Goal: Task Accomplishment & Management: Manage account settings

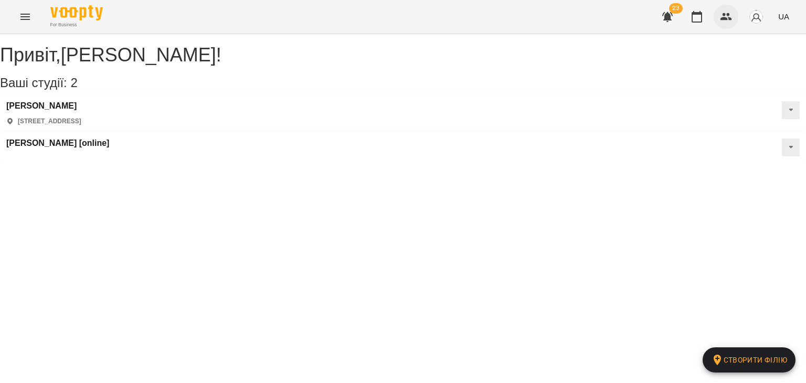
click at [724, 19] on icon "button" at bounding box center [727, 16] width 12 height 7
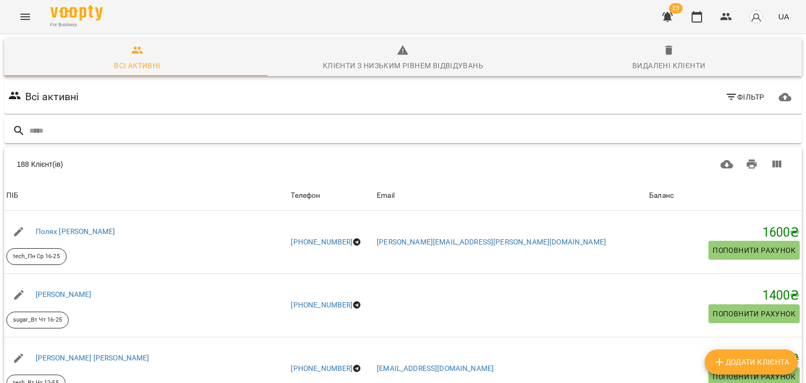
click at [316, 126] on input "text" at bounding box center [413, 130] width 768 height 17
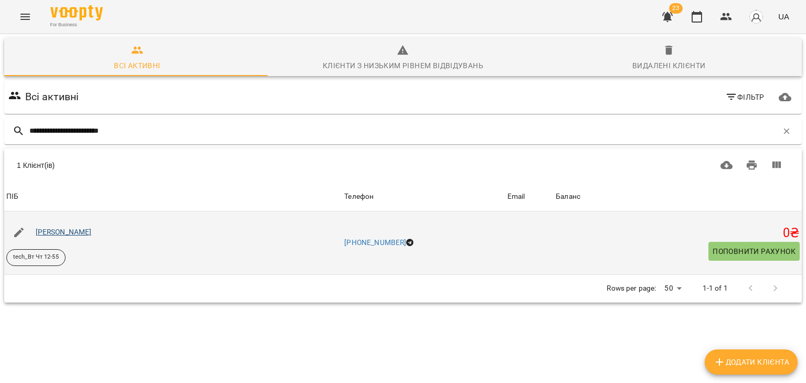
type input "**********"
click at [92, 229] on link "[PERSON_NAME]" at bounding box center [64, 232] width 56 height 8
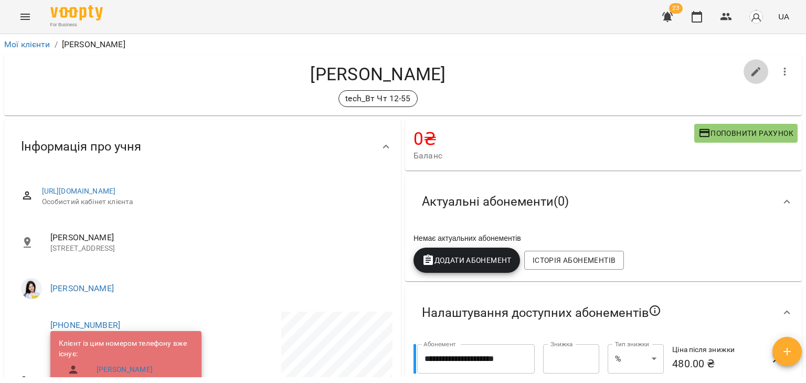
click at [750, 70] on icon "button" at bounding box center [756, 72] width 13 height 13
select select "**"
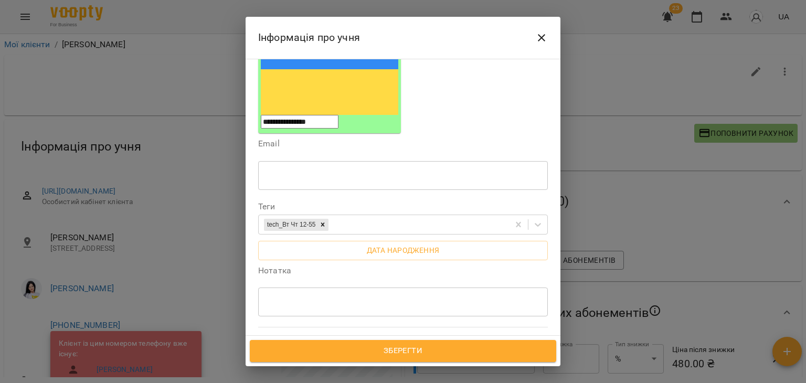
scroll to position [210, 0]
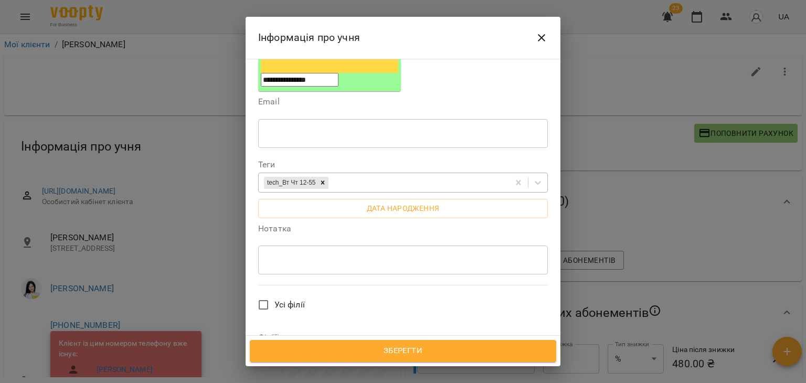
click at [369, 174] on div "tech_Вт Чт 12-55" at bounding box center [384, 182] width 250 height 17
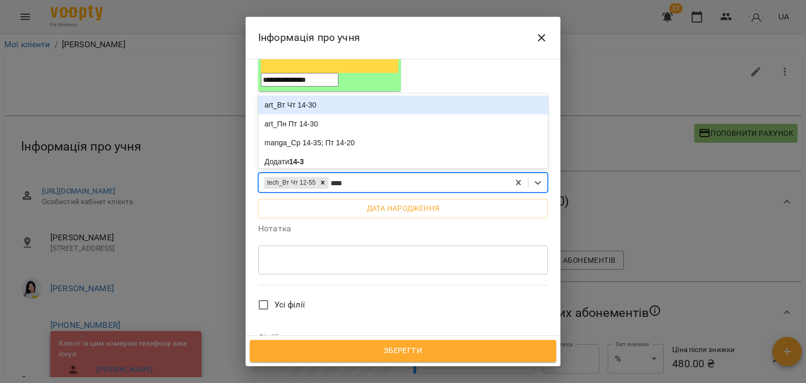
type input "*****"
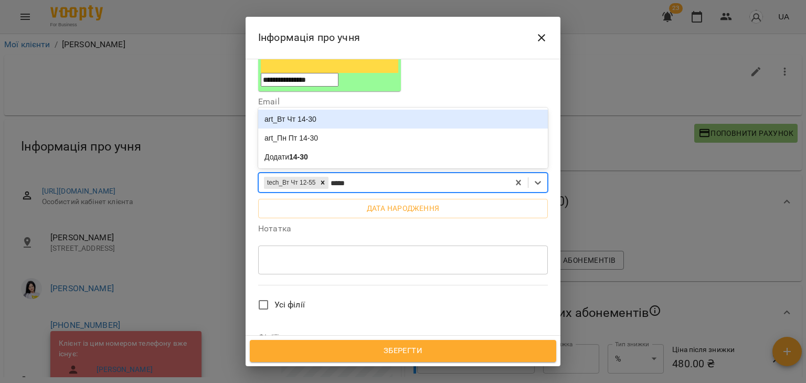
scroll to position [157, 0]
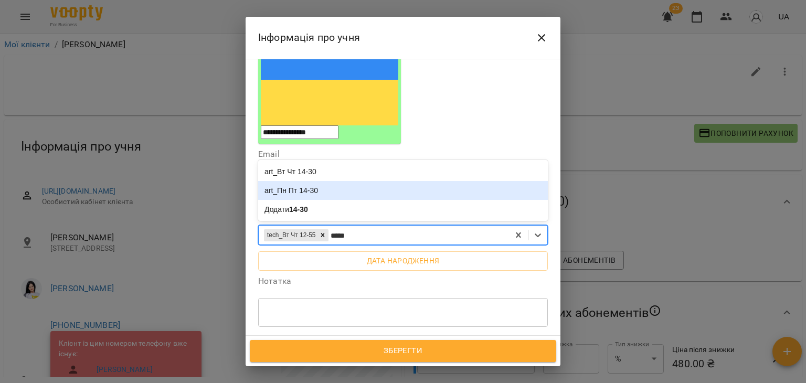
click at [352, 181] on div "art_Пн Пт 14-30" at bounding box center [403, 190] width 290 height 19
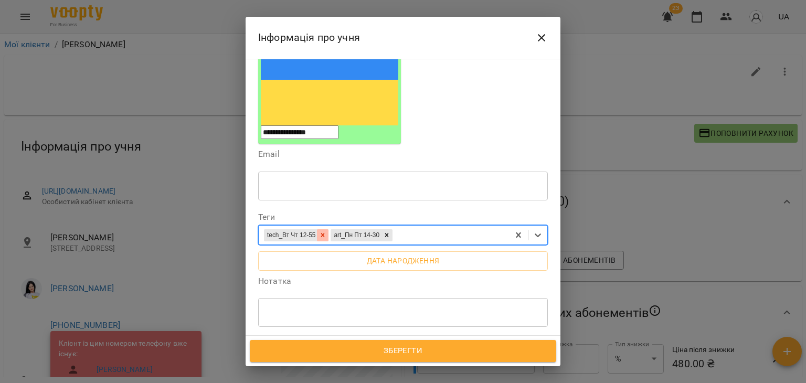
click at [326, 231] on icon at bounding box center [322, 234] width 7 height 7
click at [379, 350] on span "Зберегти" at bounding box center [402, 351] width 283 height 14
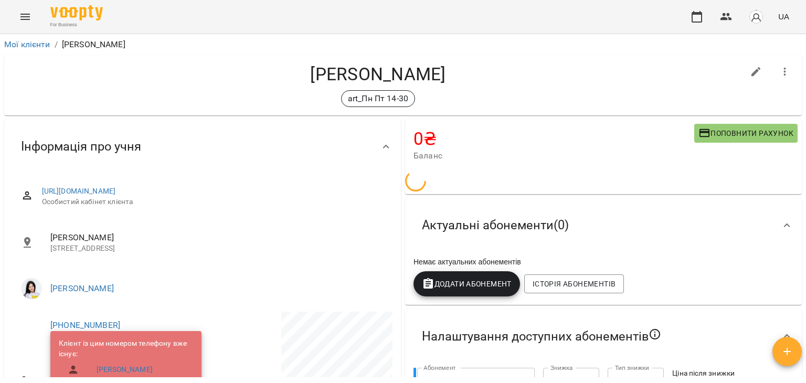
click at [745, 78] on button "button" at bounding box center [756, 71] width 25 height 25
select select "**"
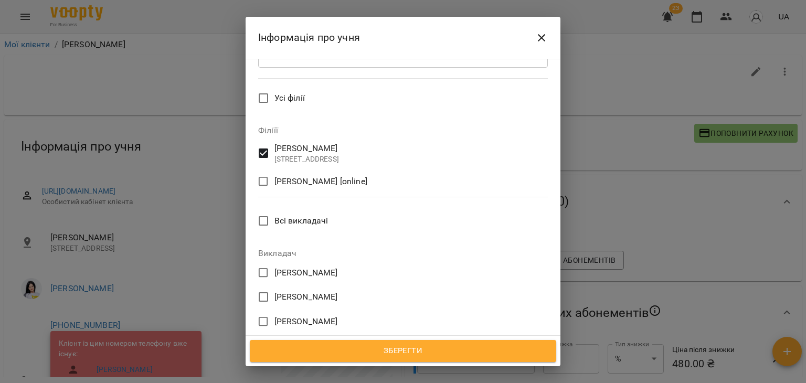
scroll to position [472, 0]
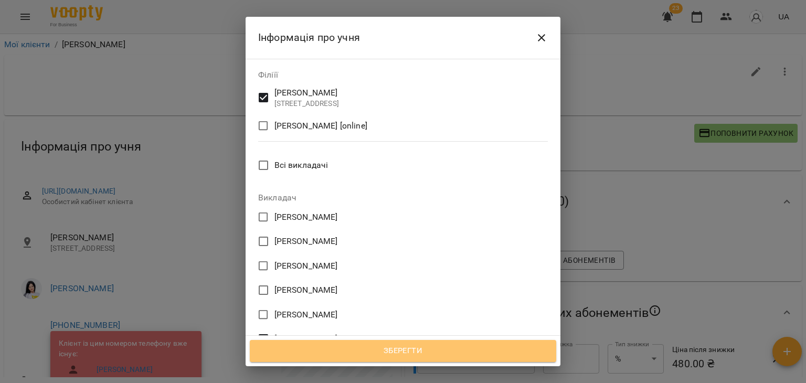
click at [364, 346] on span "Зберегти" at bounding box center [402, 351] width 283 height 14
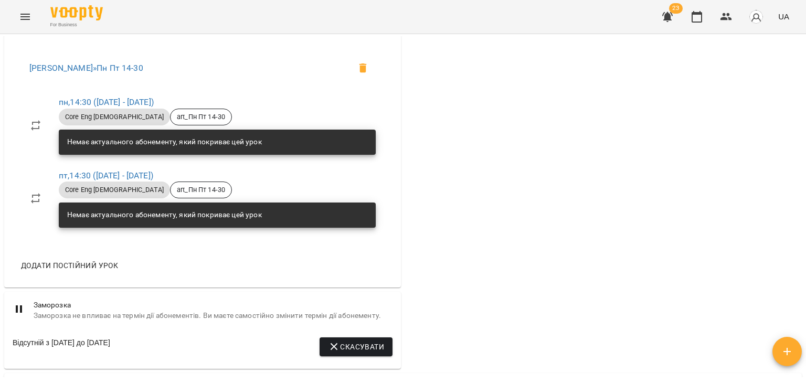
scroll to position [735, 0]
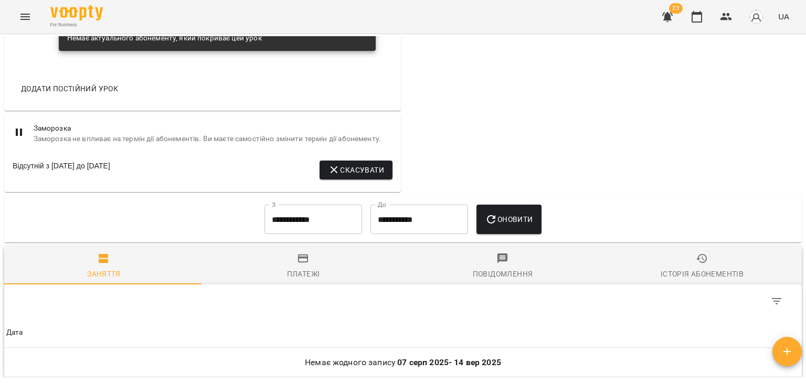
click at [375, 176] on span "Скасувати" at bounding box center [356, 170] width 56 height 13
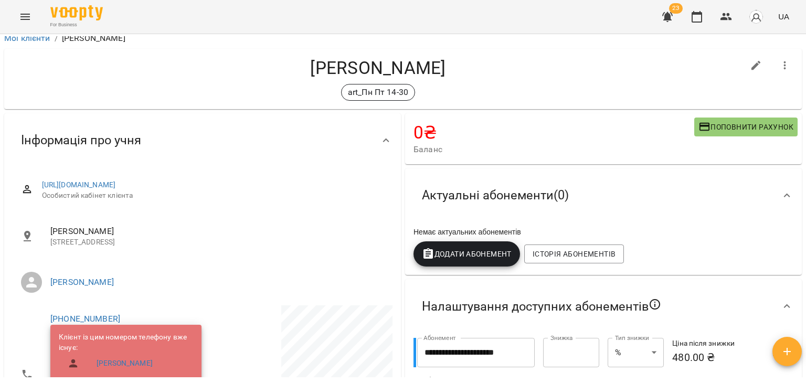
scroll to position [0, 0]
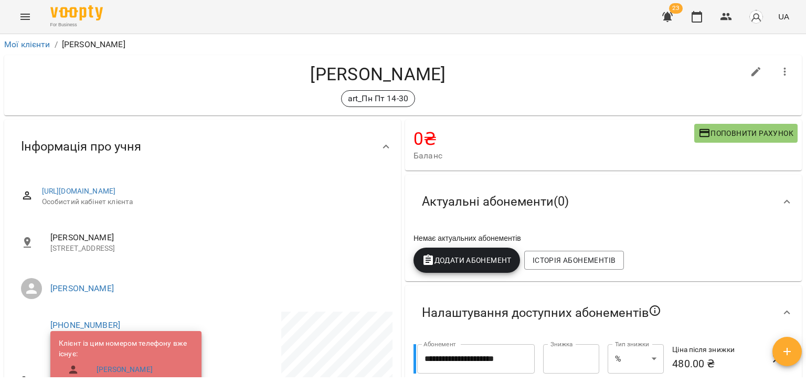
click at [29, 19] on icon "Menu" at bounding box center [25, 16] width 13 height 13
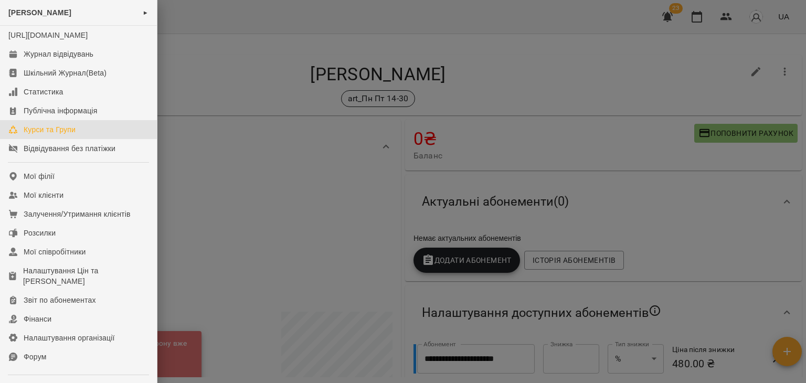
click at [73, 135] on div "Курси та Групи" at bounding box center [50, 129] width 52 height 10
